Goal: Task Accomplishment & Management: Use online tool/utility

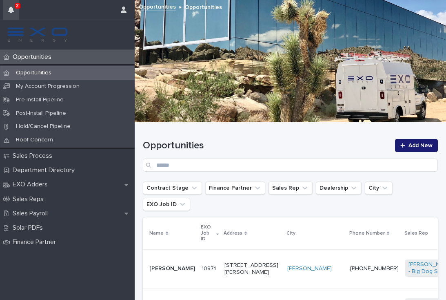
click at [11, 12] on icon "button" at bounding box center [11, 10] width 6 height 7
click at [323, 140] on h1 "Opportunities" at bounding box center [266, 146] width 247 height 12
click at [284, 259] on td "[PERSON_NAME]" at bounding box center [315, 268] width 63 height 39
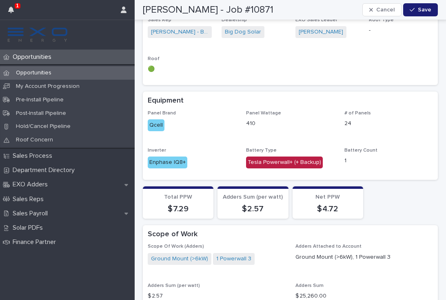
scroll to position [675, 0]
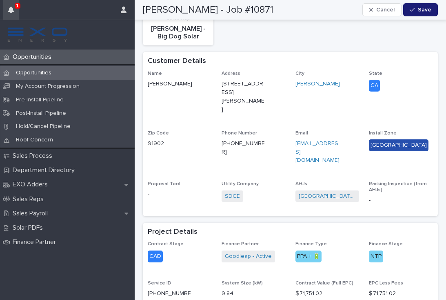
click at [12, 15] on button "button" at bounding box center [11, 10] width 16 height 20
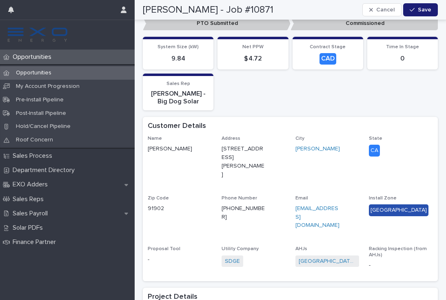
click at [12, 14] on button "button" at bounding box center [11, 10] width 16 height 20
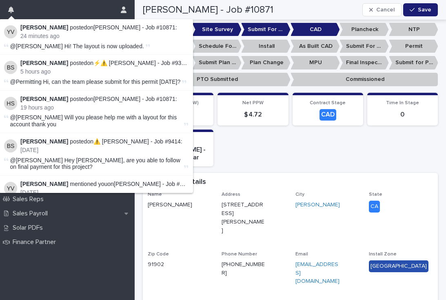
scroll to position [248, 0]
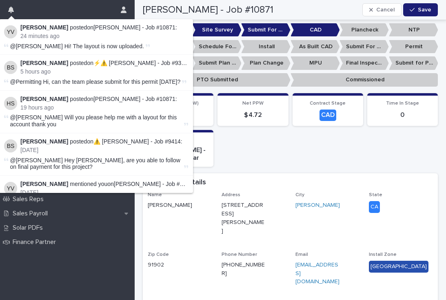
click at [399, 147] on div "System Size (kW) 9.84 Net PPW $ 4.72 Contract Stage CAD Time In Stage 0 Sales R…" at bounding box center [290, 129] width 295 height 73
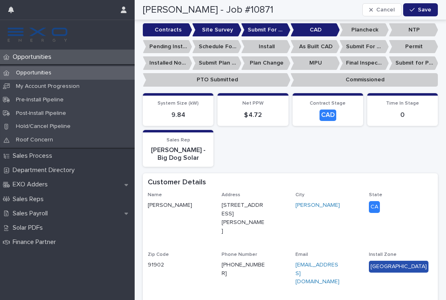
click at [51, 64] on div "Opportunities" at bounding box center [67, 57] width 135 height 14
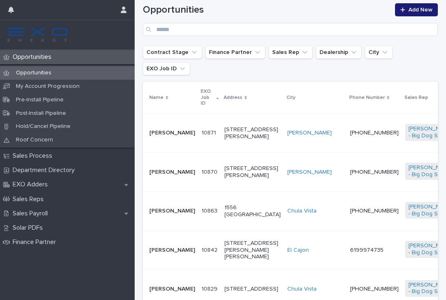
scroll to position [137, 0]
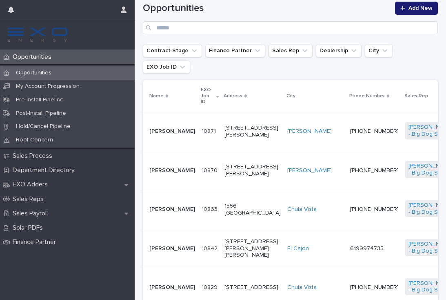
click at [284, 209] on td "Chula Vista" at bounding box center [315, 209] width 63 height 39
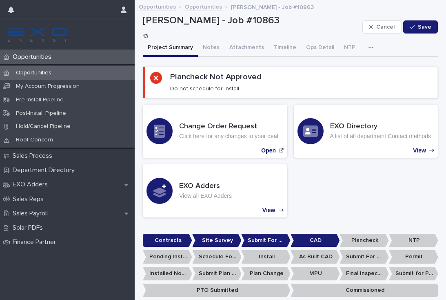
click at [31, 63] on div "Opportunities" at bounding box center [67, 57] width 135 height 14
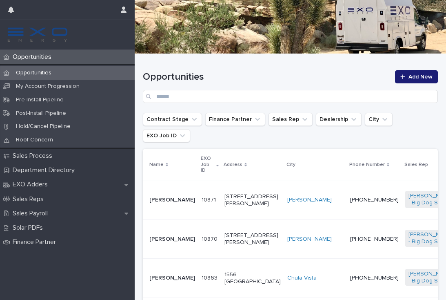
scroll to position [71, 0]
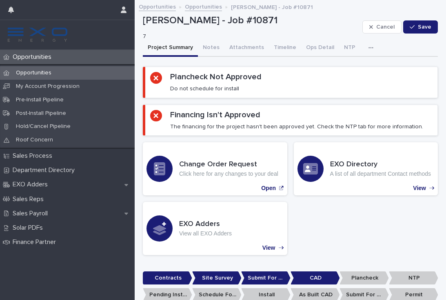
click at [40, 61] on div "Opportunities" at bounding box center [67, 57] width 135 height 14
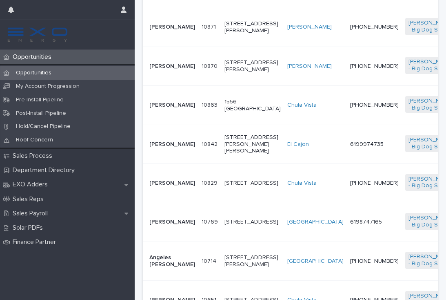
scroll to position [259, 0]
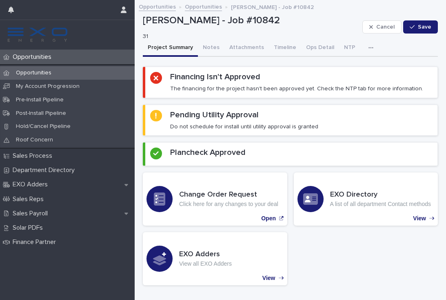
click at [368, 46] on icon "button" at bounding box center [370, 48] width 5 height 6
click at [353, 71] on button "Activity" at bounding box center [343, 69] width 54 height 12
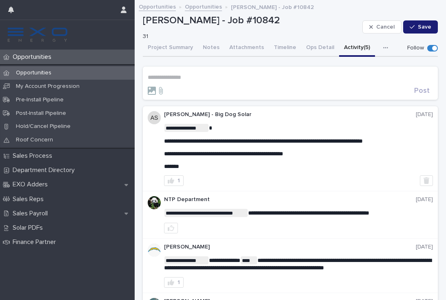
click at [173, 78] on p "**********" at bounding box center [290, 77] width 285 height 7
click at [182, 89] on span "NTP Department" at bounding box center [173, 87] width 46 height 6
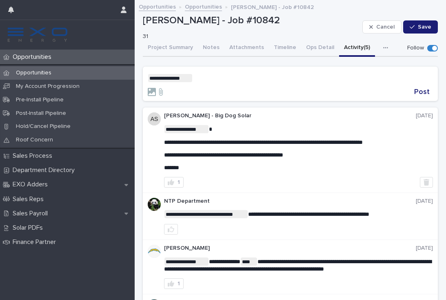
click at [234, 78] on p "**********" at bounding box center [290, 78] width 285 height 8
click at [234, 88] on span "Dealer Support" at bounding box center [216, 88] width 41 height 6
click at [262, 78] on p "**********" at bounding box center [290, 78] width 285 height 8
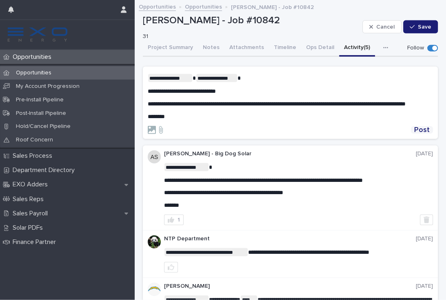
click at [426, 133] on span "Post" at bounding box center [422, 129] width 16 height 7
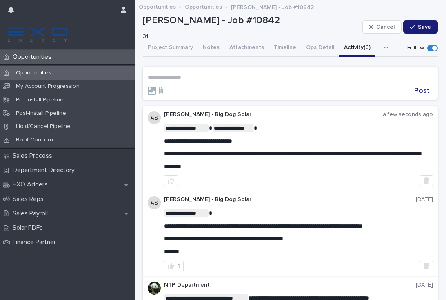
click at [48, 55] on p "Opportunities" at bounding box center [33, 57] width 49 height 8
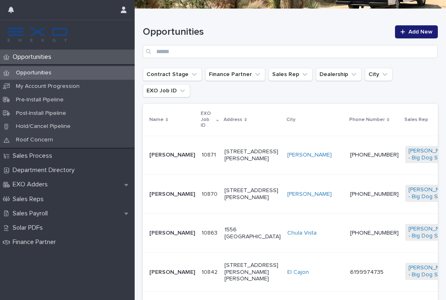
scroll to position [119, 0]
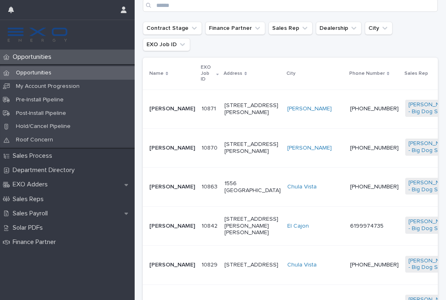
scroll to position [161, 0]
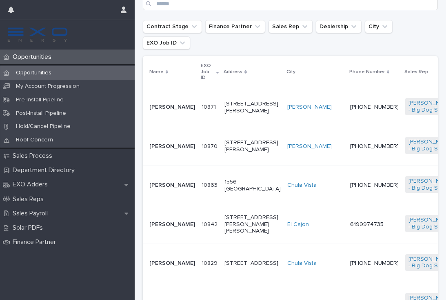
click at [244, 187] on td "1556 [GEOGRAPHIC_DATA]" at bounding box center [252, 185] width 63 height 39
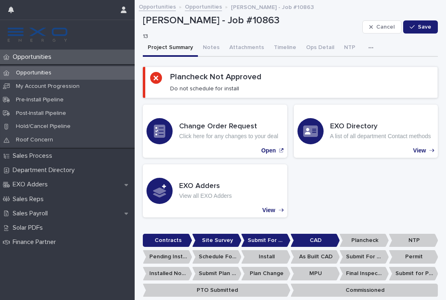
click at [40, 59] on p "Opportunities" at bounding box center [33, 57] width 49 height 8
